Goal: Transaction & Acquisition: Purchase product/service

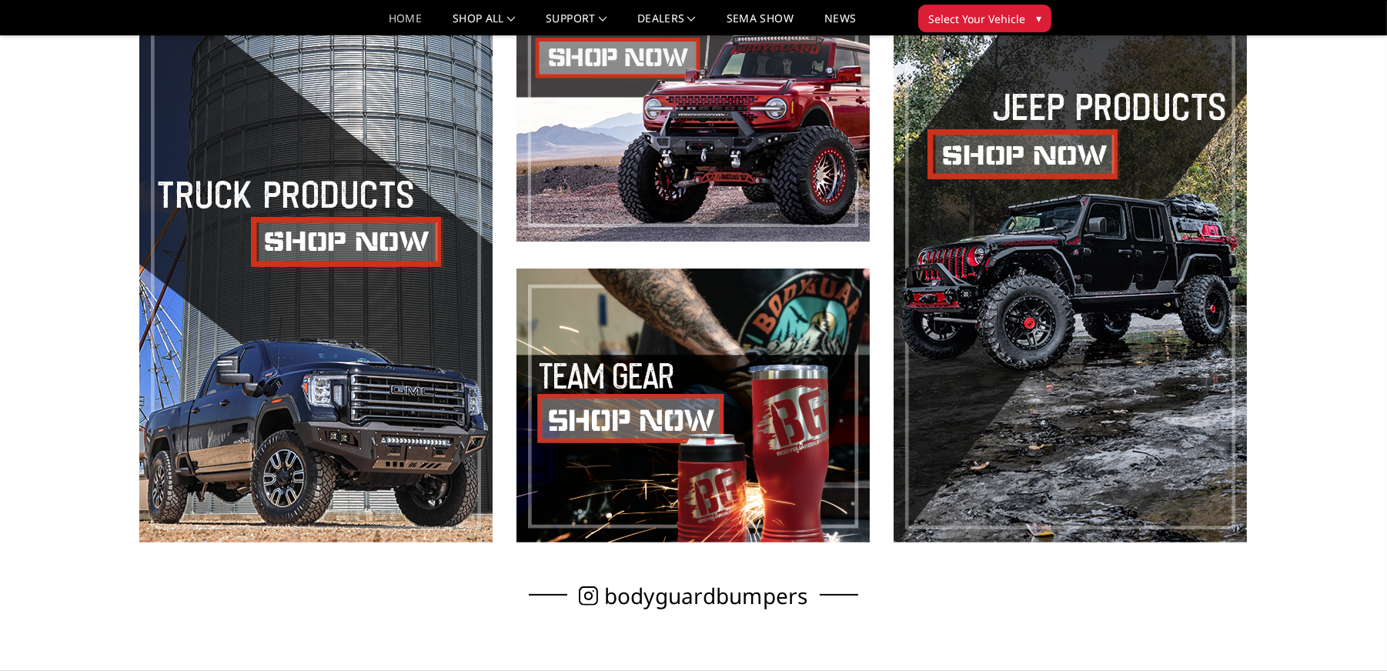
scroll to position [693, 0]
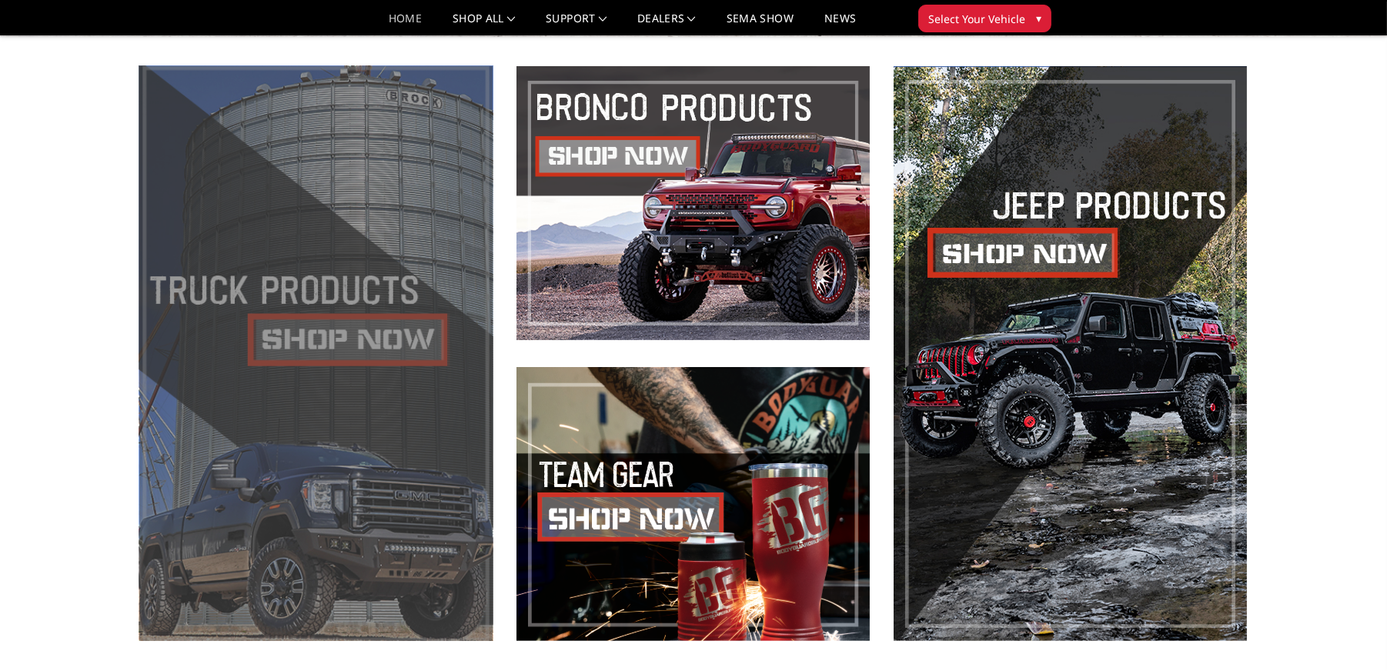
click at [378, 309] on span at bounding box center [315, 353] width 353 height 575
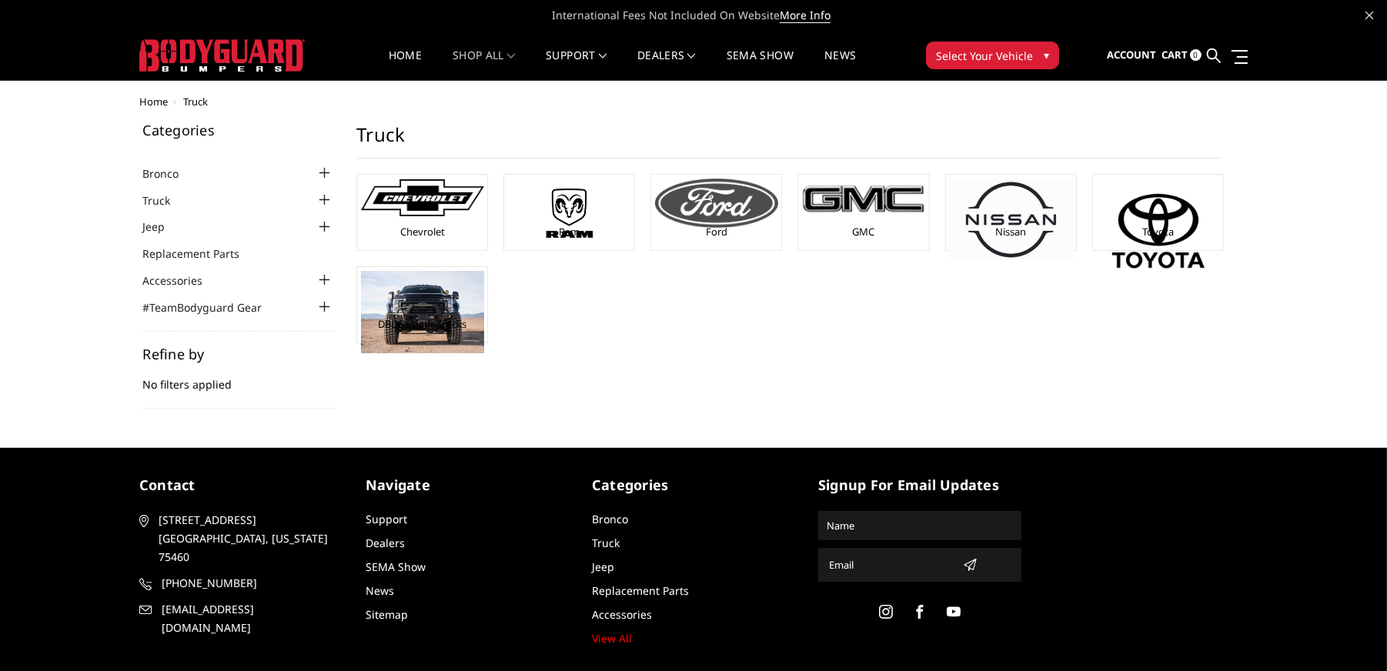
click at [744, 221] on img at bounding box center [716, 203] width 123 height 49
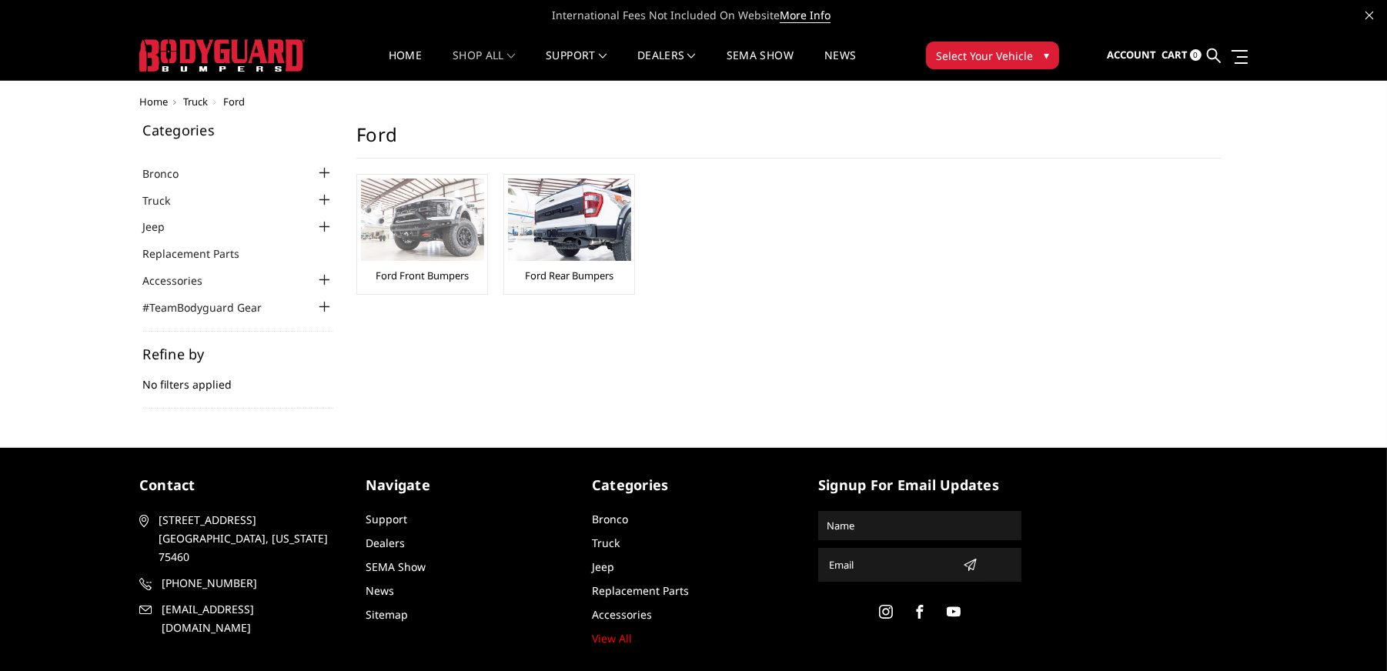
click at [454, 215] on img at bounding box center [422, 220] width 123 height 82
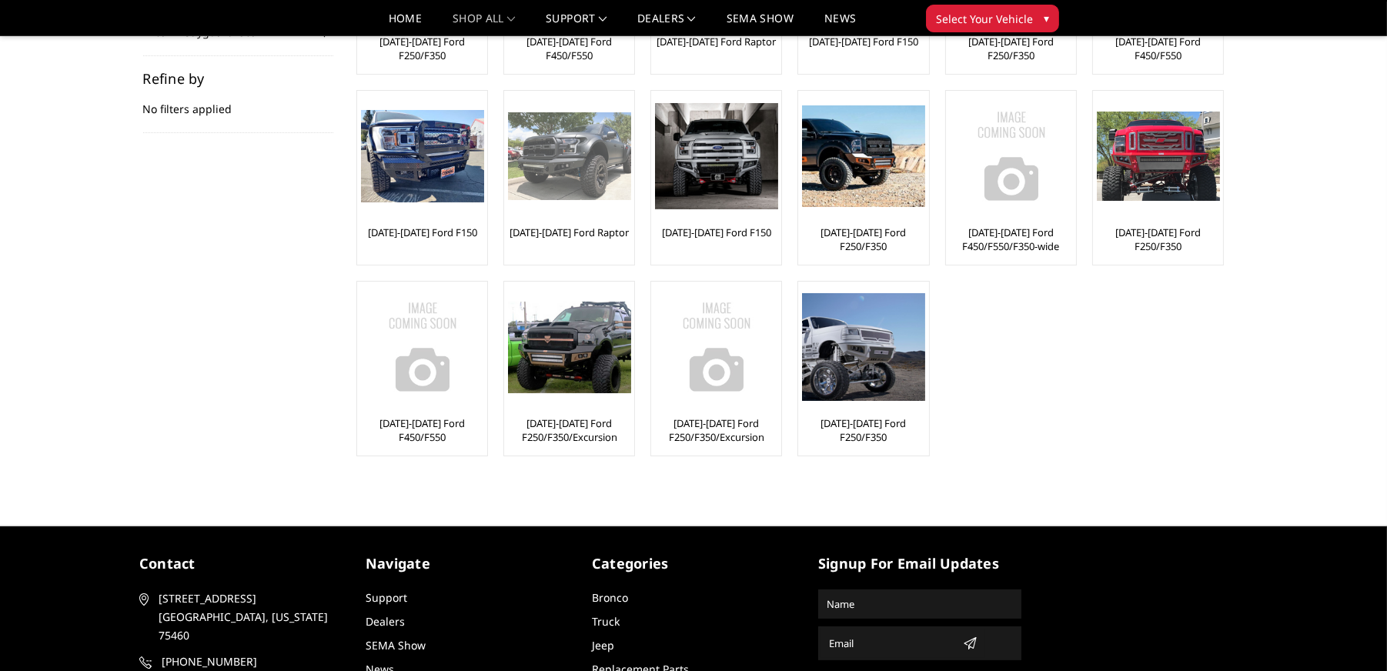
scroll to position [231, 0]
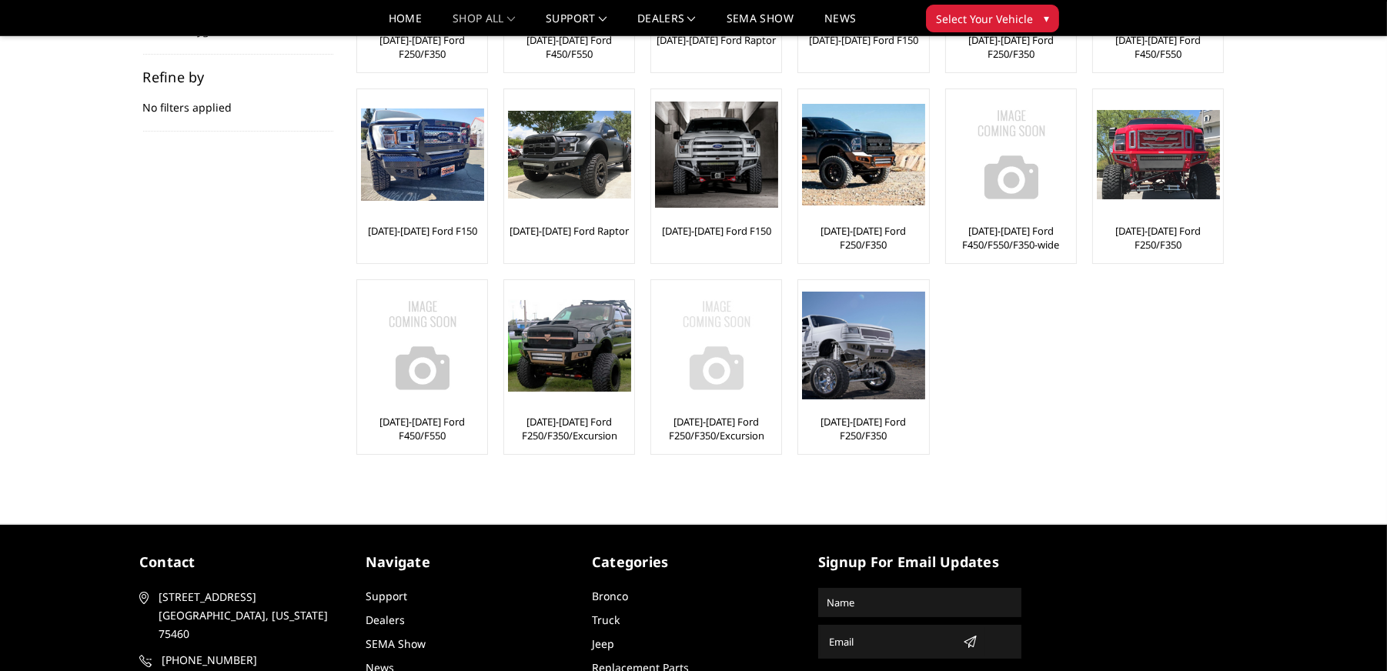
click at [697, 343] on img at bounding box center [716, 345] width 123 height 123
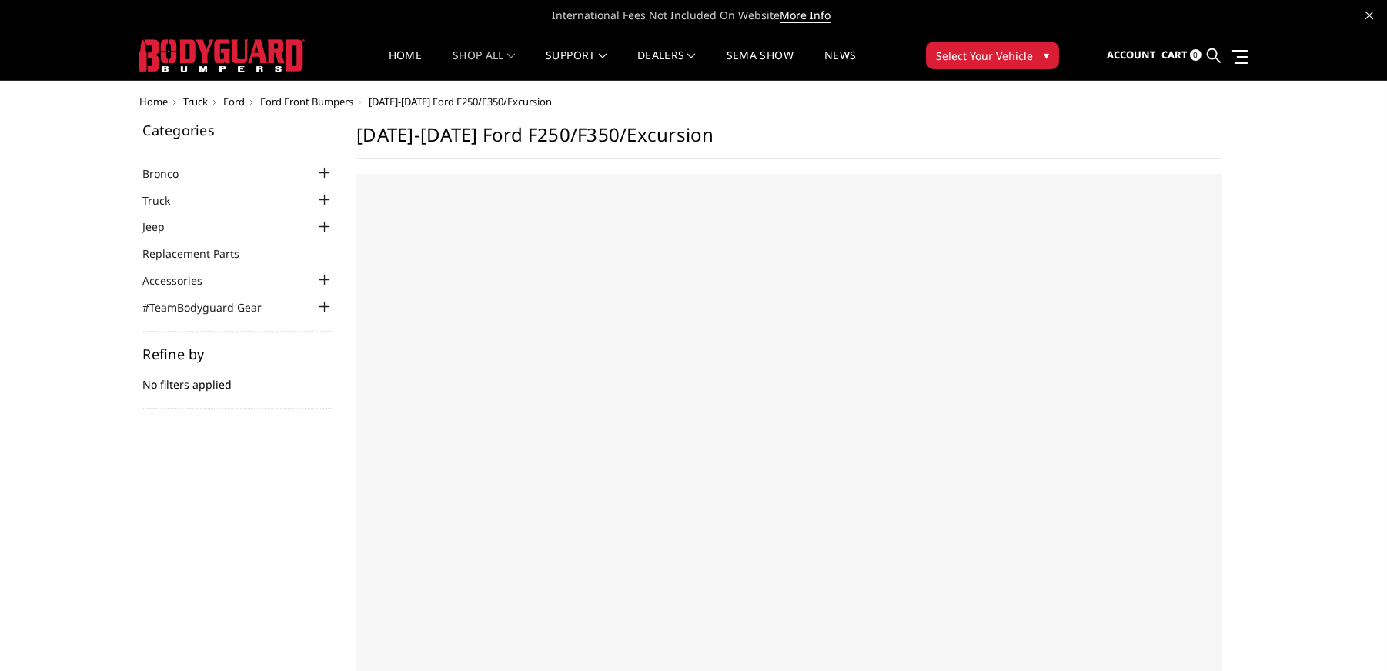
select select "US"
